Goal: Task Accomplishment & Management: Manage account settings

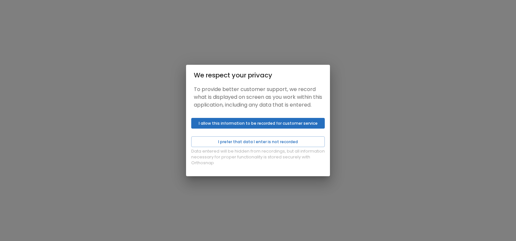
click at [273, 128] on button "I allow this information to be recorded for customer service" at bounding box center [257, 123] width 133 height 11
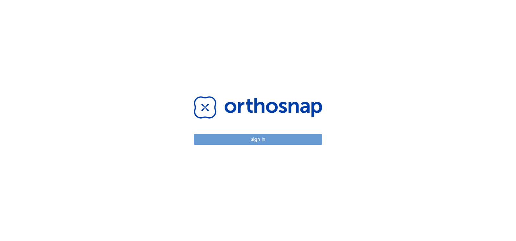
click at [273, 140] on button "Sign in" at bounding box center [258, 139] width 128 height 11
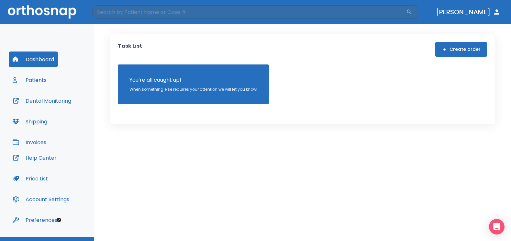
click at [41, 60] on button "Dashboard" at bounding box center [33, 59] width 49 height 16
click at [29, 79] on button "Patients" at bounding box center [30, 80] width 42 height 16
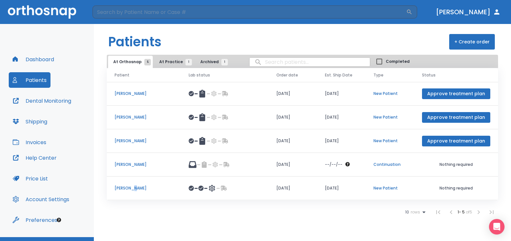
click at [130, 189] on p "[PERSON_NAME]" at bounding box center [144, 188] width 59 height 6
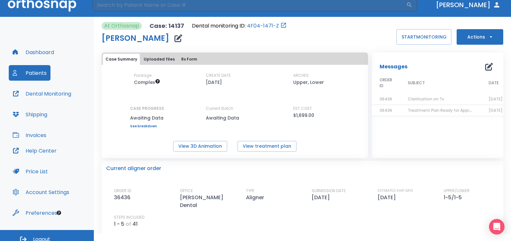
scroll to position [14, 0]
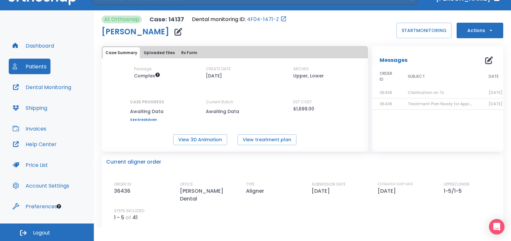
click at [44, 231] on span "Logout" at bounding box center [41, 232] width 17 height 7
